Goal: Complete application form

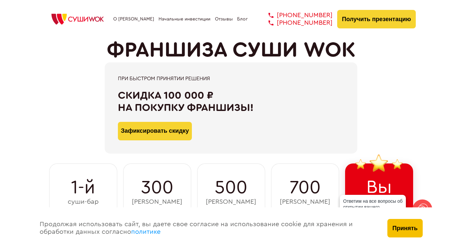
click at [410, 229] on button "Принять" at bounding box center [404, 228] width 35 height 18
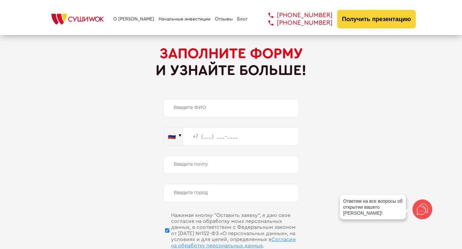
scroll to position [3110, 0]
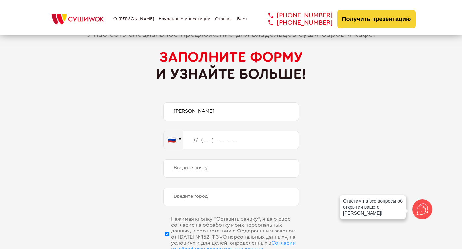
type input "[PERSON_NAME]"
type input "[PHONE_NUMBER]"
type input "и"
type input "[EMAIL_ADDRESS][DOMAIN_NAME]"
type input "T"
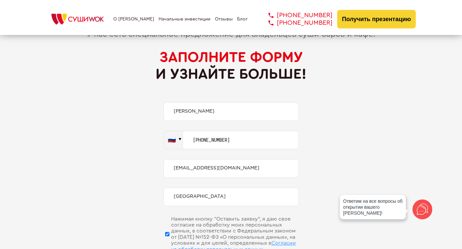
type input "[GEOGRAPHIC_DATA]"
click at [342, 160] on div "Быть Суши Wok выгодно! У нас есть специальное предложение для владельцев суши-б…" at bounding box center [230, 151] width 451 height 260
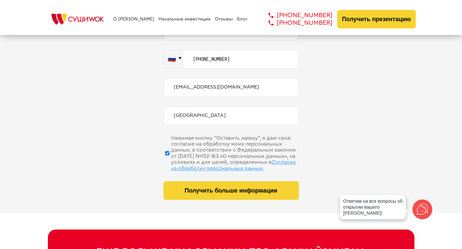
scroll to position [3195, 0]
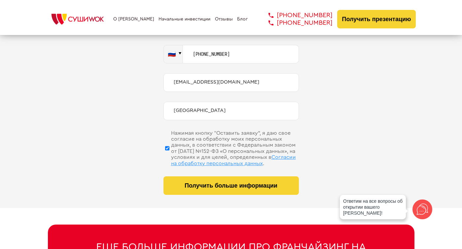
click at [362, 118] on div "Быть Суши Wok выгодно! У нас есть специальное предложение для владельцев суши-б…" at bounding box center [230, 65] width 451 height 260
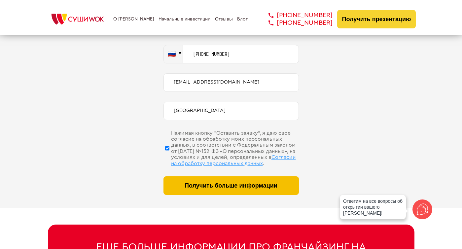
click at [240, 176] on button "Получить больше информации" at bounding box center [230, 185] width 135 height 18
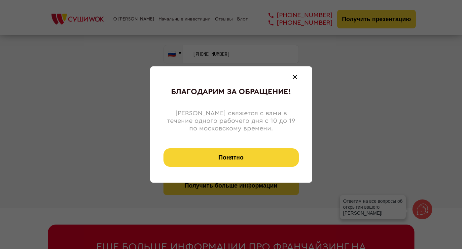
click at [242, 159] on button "Понятно" at bounding box center [230, 157] width 135 height 18
